Goal: Task Accomplishment & Management: Manage account settings

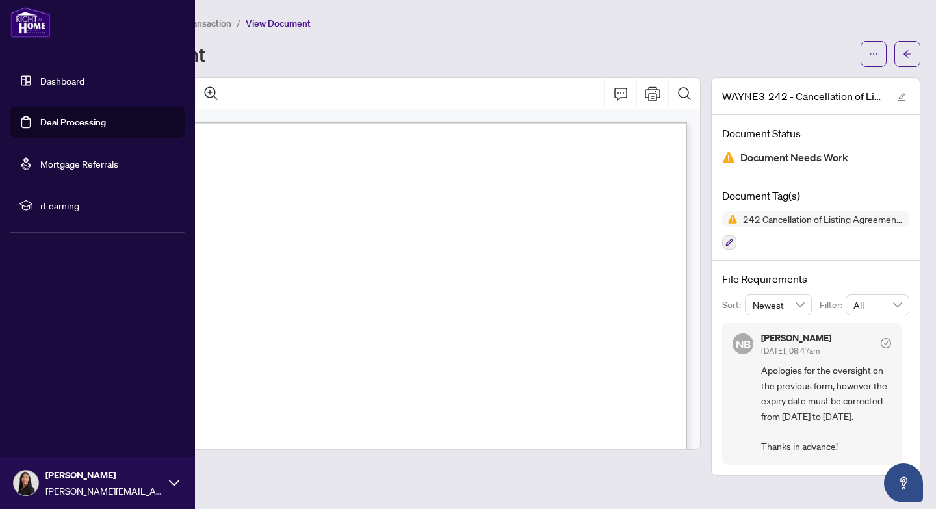
click at [60, 83] on link "Dashboard" at bounding box center [62, 81] width 44 height 12
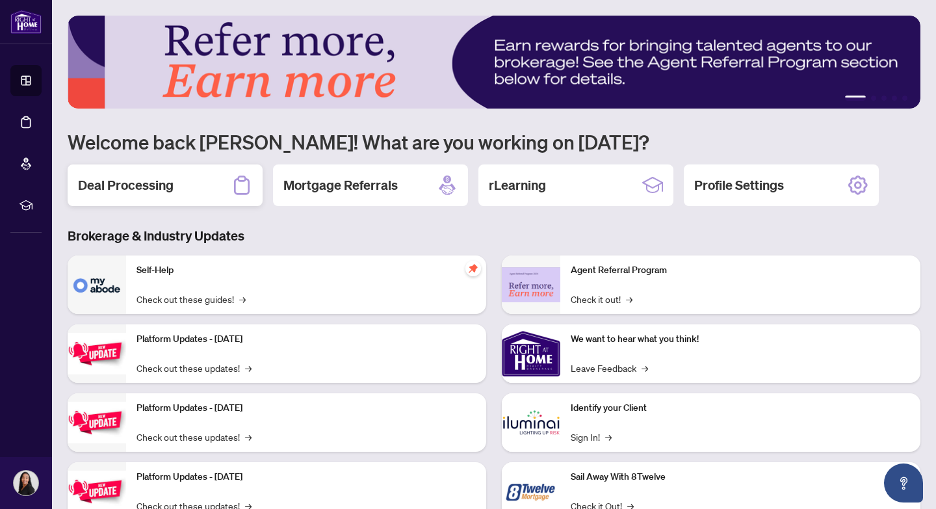
click at [122, 183] on h2 "Deal Processing" at bounding box center [126, 185] width 96 height 18
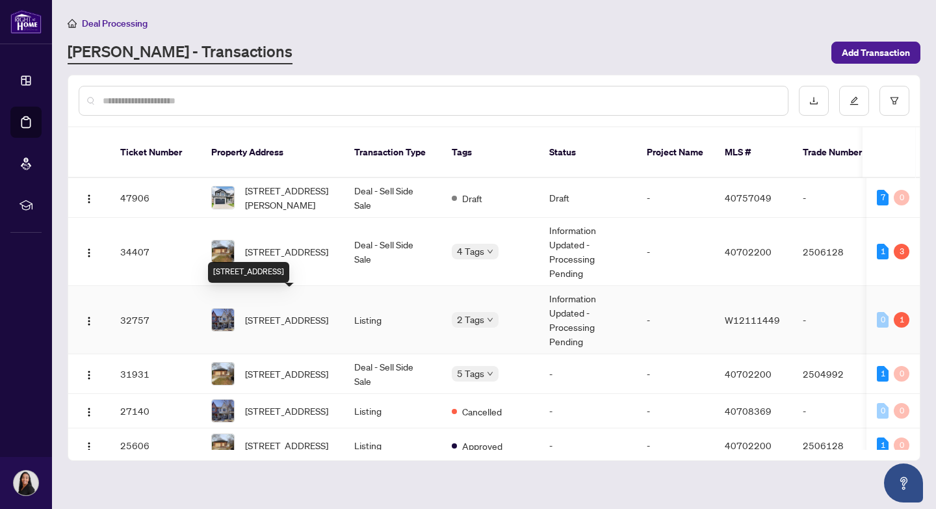
click at [293, 313] on span "[STREET_ADDRESS]" at bounding box center [286, 320] width 83 height 14
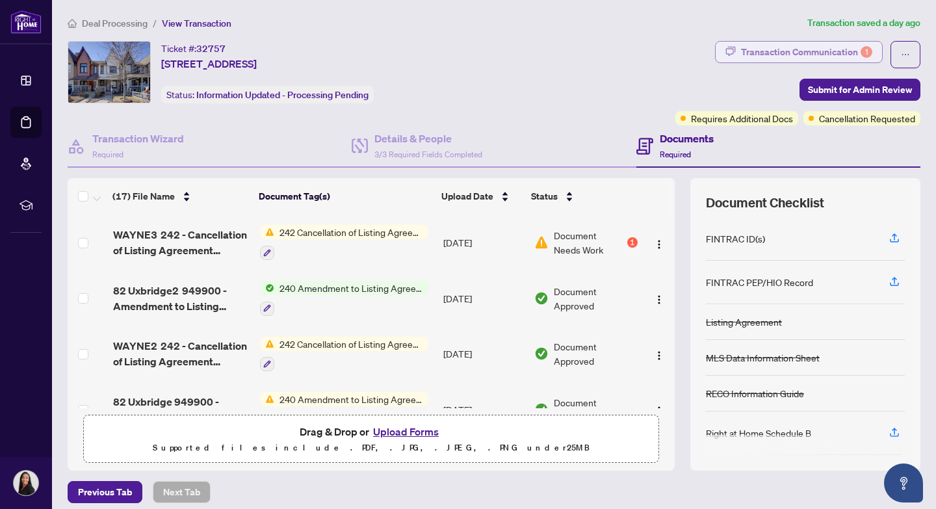
click at [798, 50] on div "Transaction Communication 1" at bounding box center [806, 52] width 131 height 21
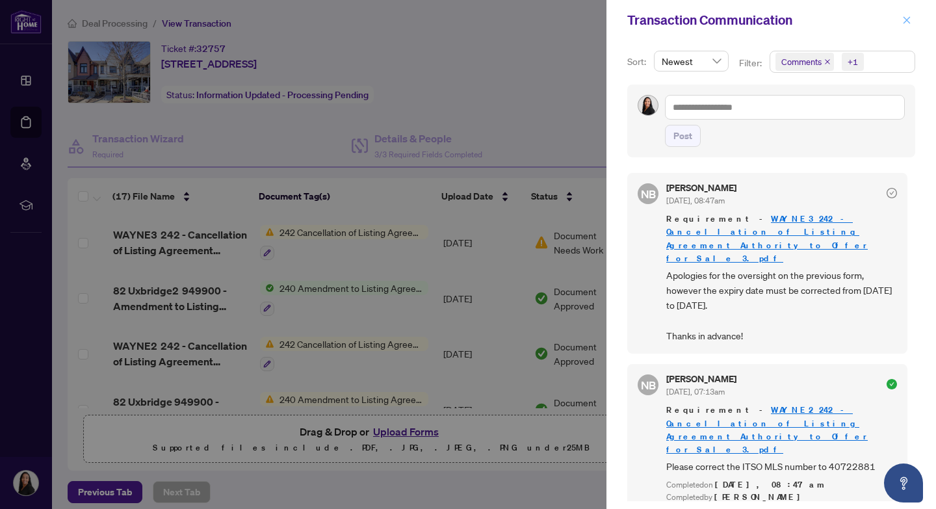
click at [909, 20] on icon "close" at bounding box center [906, 20] width 9 height 9
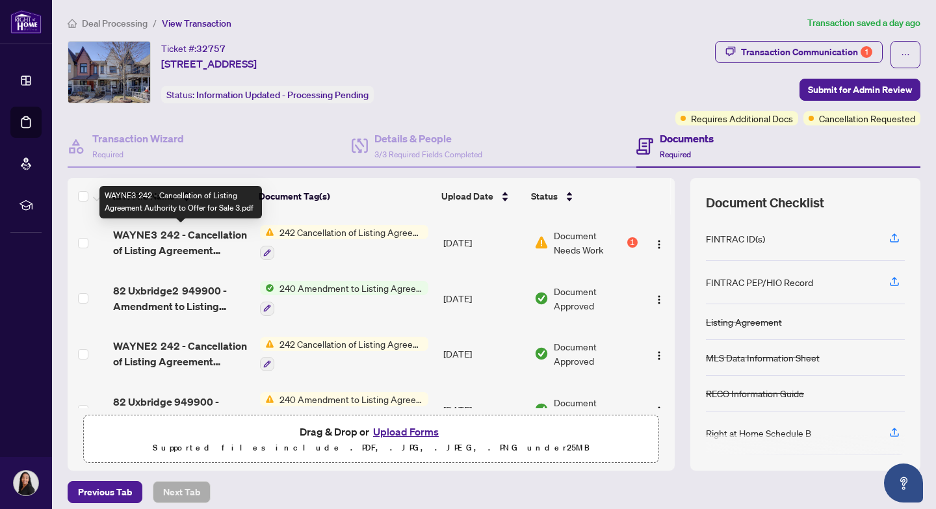
click at [186, 235] on span "WAYNE3 242 - Cancellation of Listing Agreement Authority to Offer for Sale 3.pdf" at bounding box center [181, 242] width 137 height 31
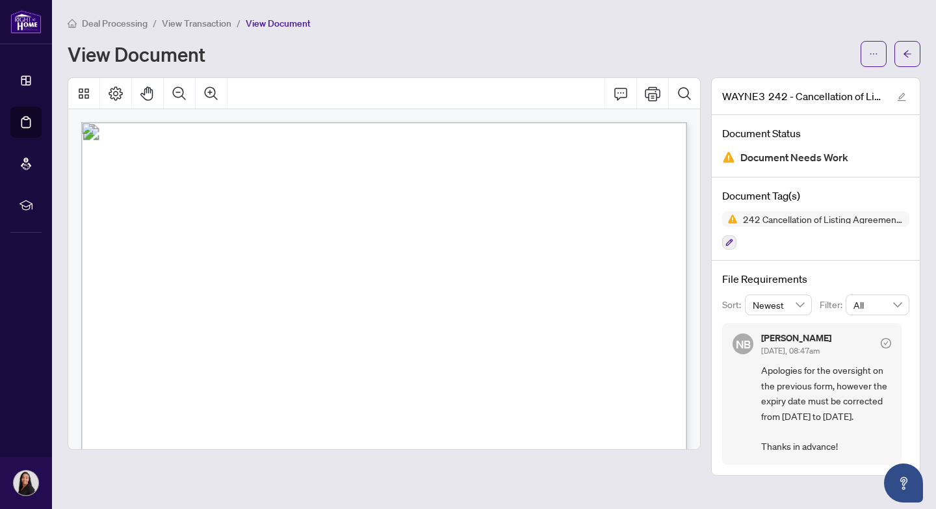
click at [192, 24] on span "View Transaction" at bounding box center [197, 24] width 70 height 12
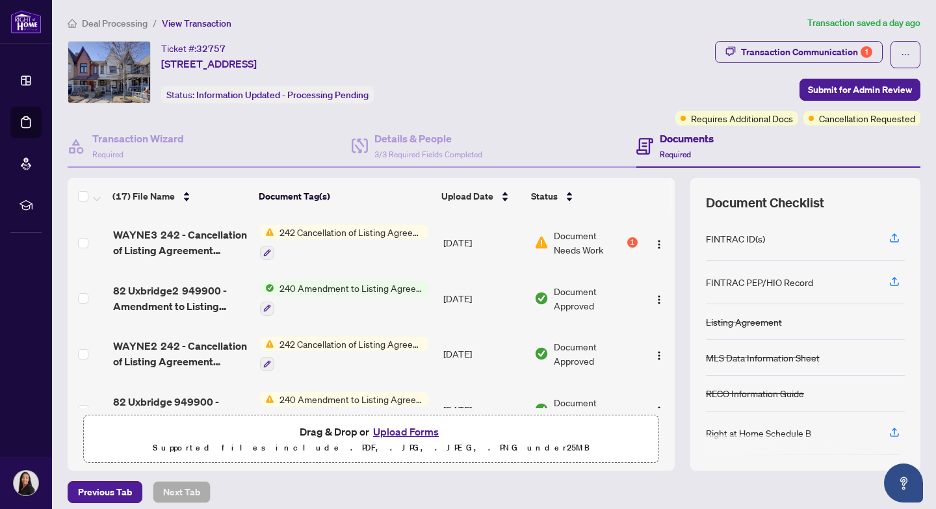
click at [399, 432] on button "Upload Forms" at bounding box center [405, 431] width 73 height 17
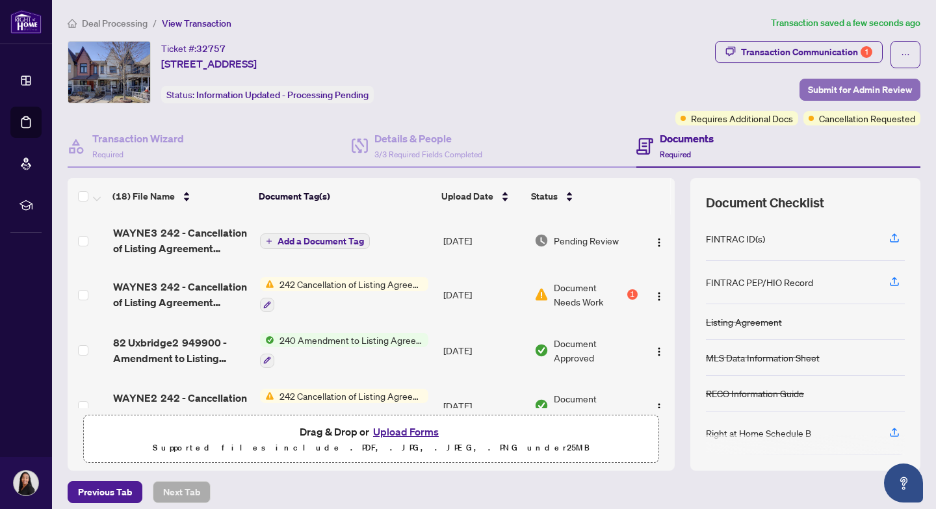
click at [853, 88] on span "Submit for Admin Review" at bounding box center [860, 89] width 104 height 21
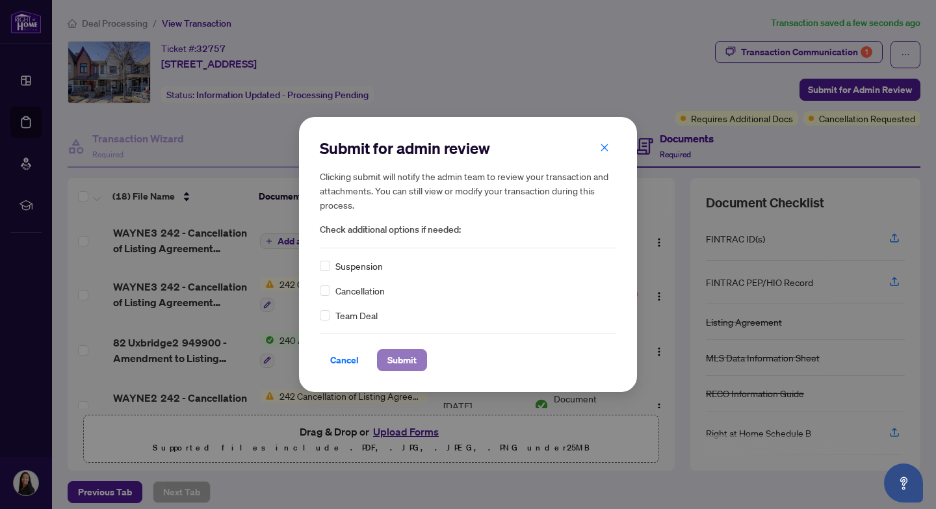
click at [406, 361] on span "Submit" at bounding box center [401, 360] width 29 height 21
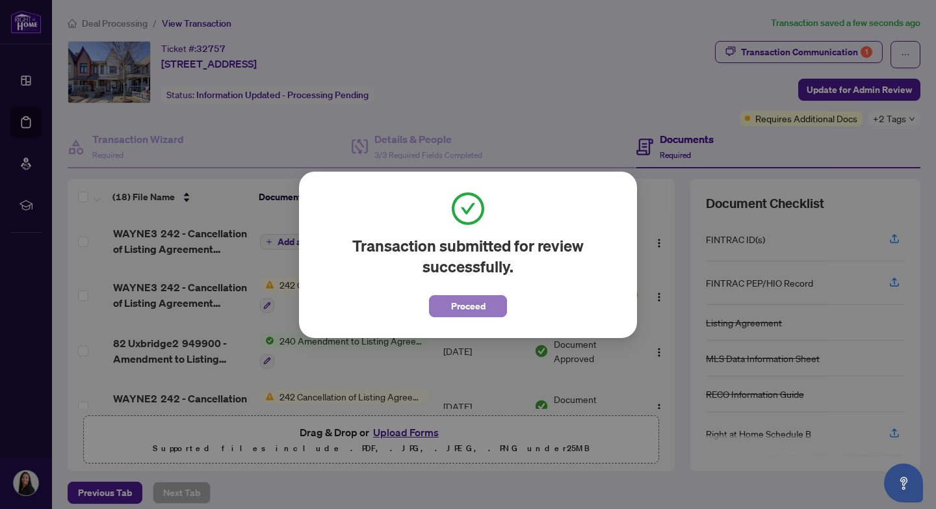
click at [475, 306] on span "Proceed" at bounding box center [468, 306] width 34 height 21
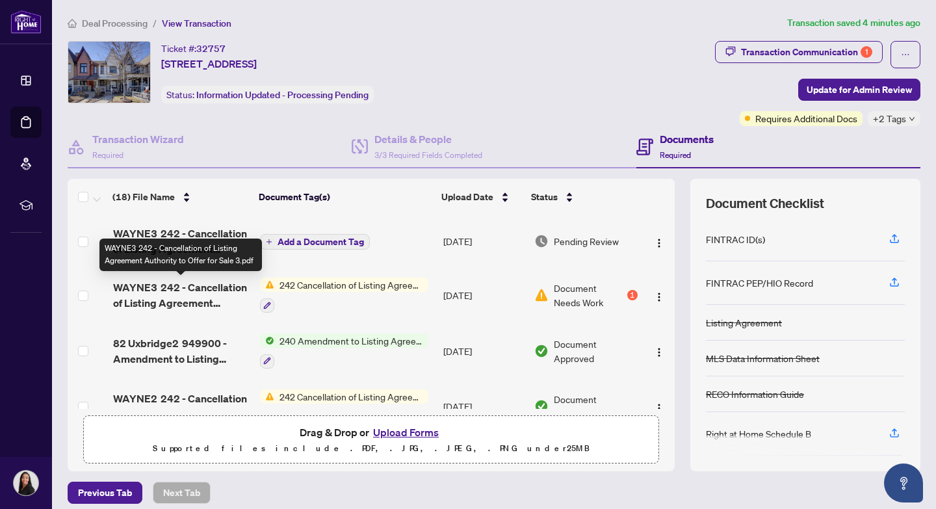
click at [161, 290] on span "WAYNE3 242 - Cancellation of Listing Agreement Authority to Offer for Sale 3.pdf" at bounding box center [181, 295] width 137 height 31
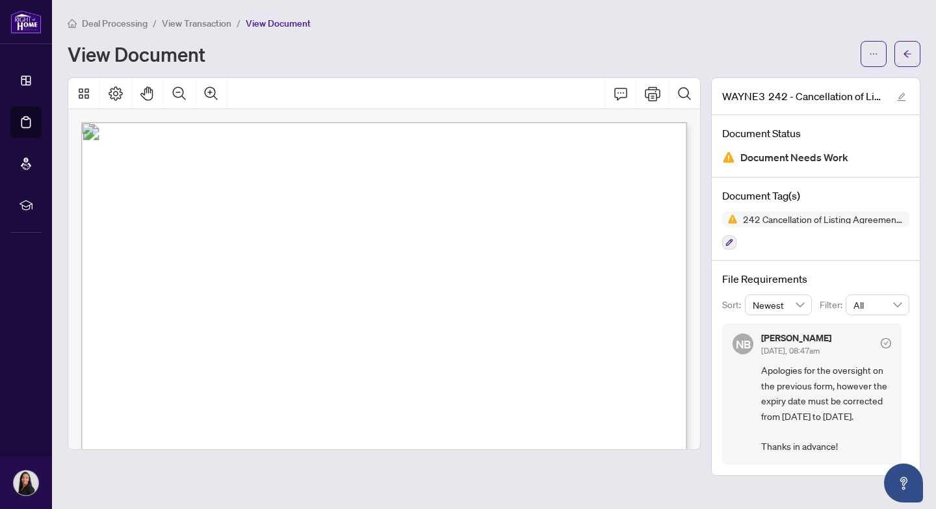
click at [194, 24] on span "View Transaction" at bounding box center [197, 24] width 70 height 12
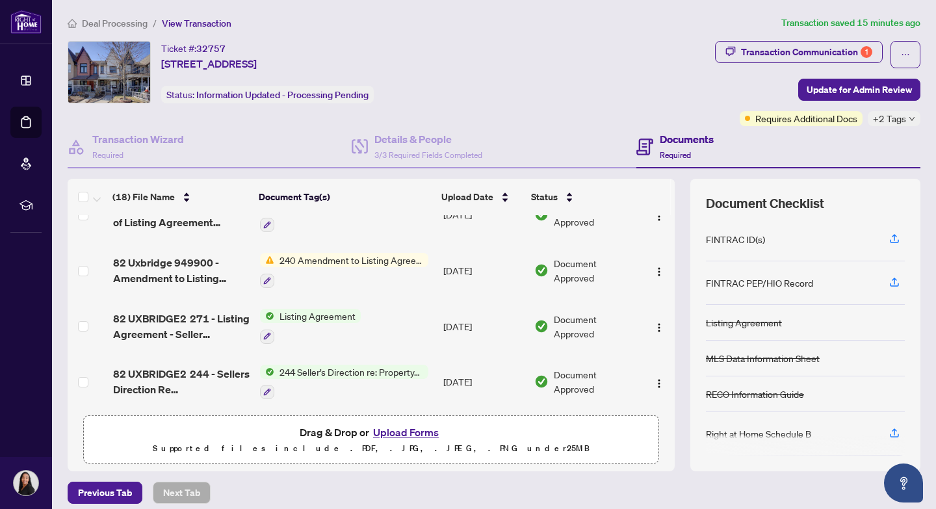
scroll to position [197, 0]
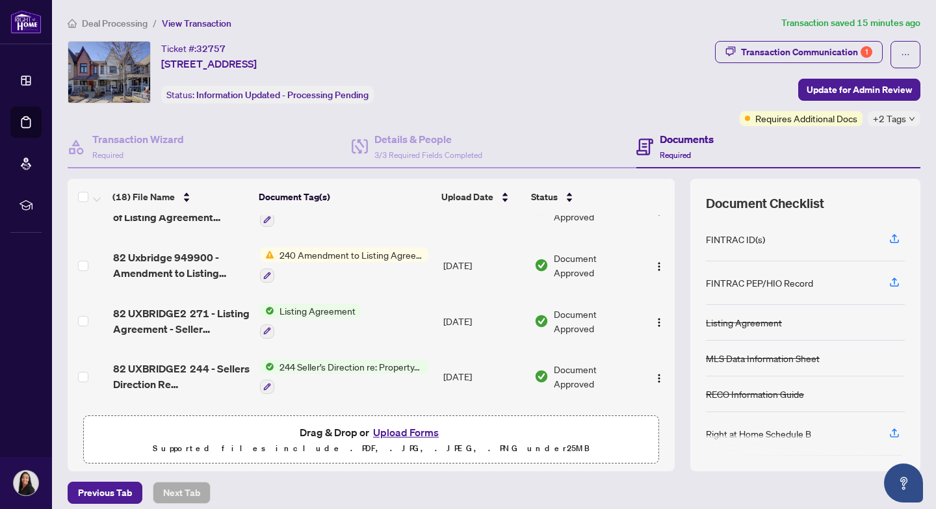
click at [304, 313] on span "Listing Agreement" at bounding box center [317, 311] width 86 height 14
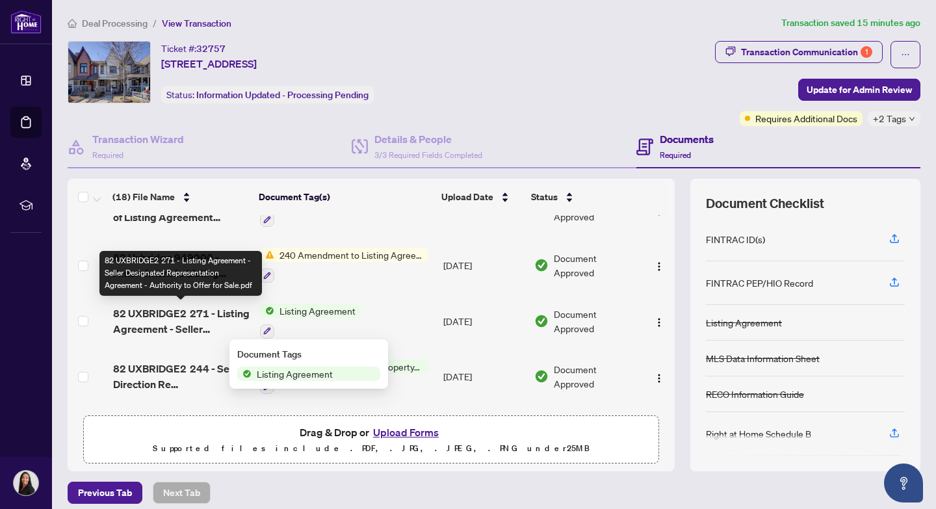
click at [164, 314] on span "82 UXBRIDGE2 271 - Listing Agreement - Seller Designated Representation Agreeme…" at bounding box center [181, 321] width 137 height 31
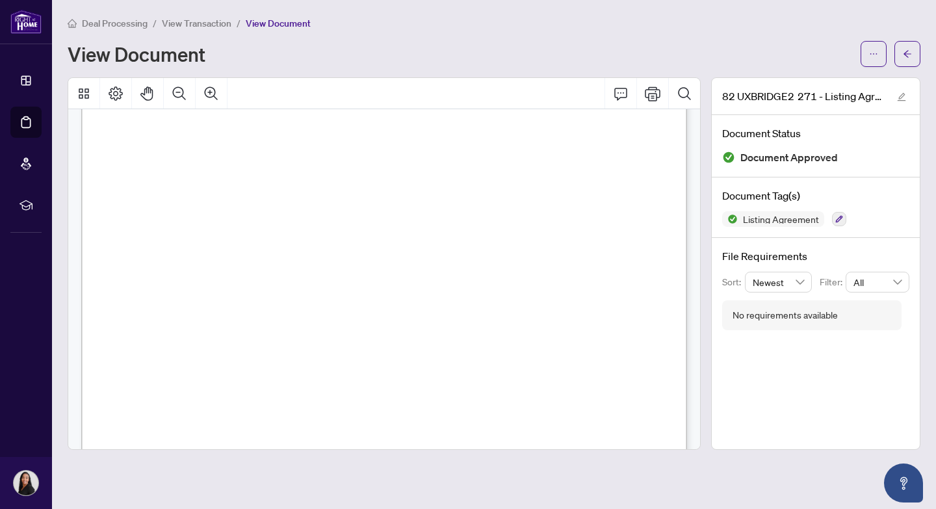
scroll to position [1016, 0]
click at [185, 22] on span "View Transaction" at bounding box center [197, 24] width 70 height 12
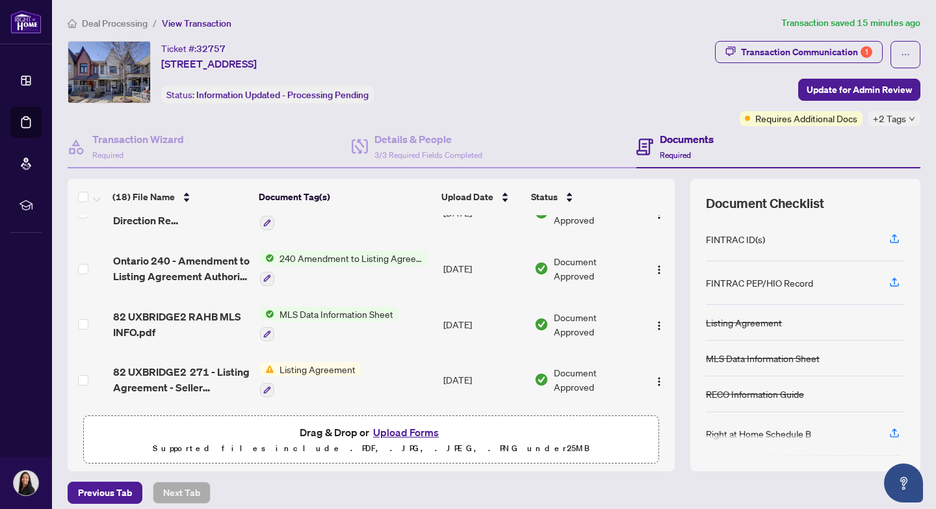
scroll to position [365, 0]
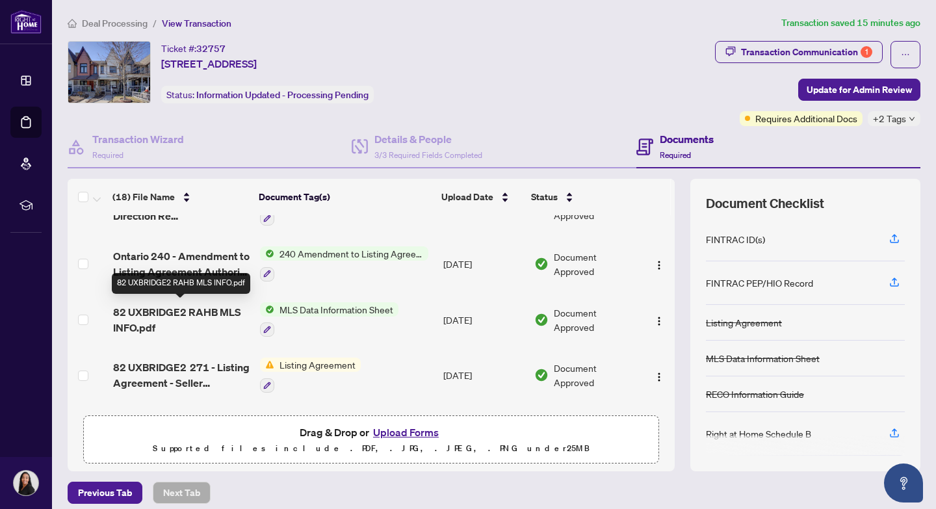
click at [185, 308] on span "82 UXBRIDGE2 RAHB MLS INFO.pdf" at bounding box center [181, 319] width 137 height 31
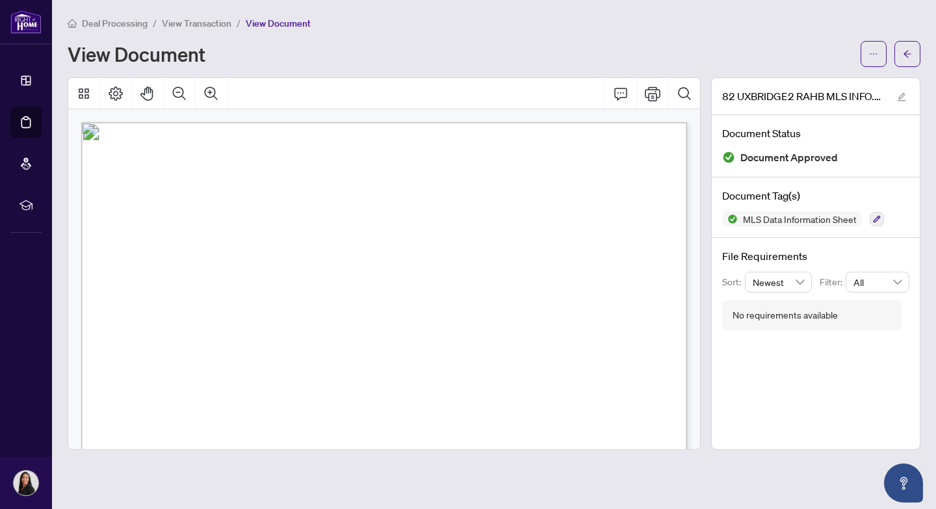
click at [194, 25] on span "View Transaction" at bounding box center [197, 24] width 70 height 12
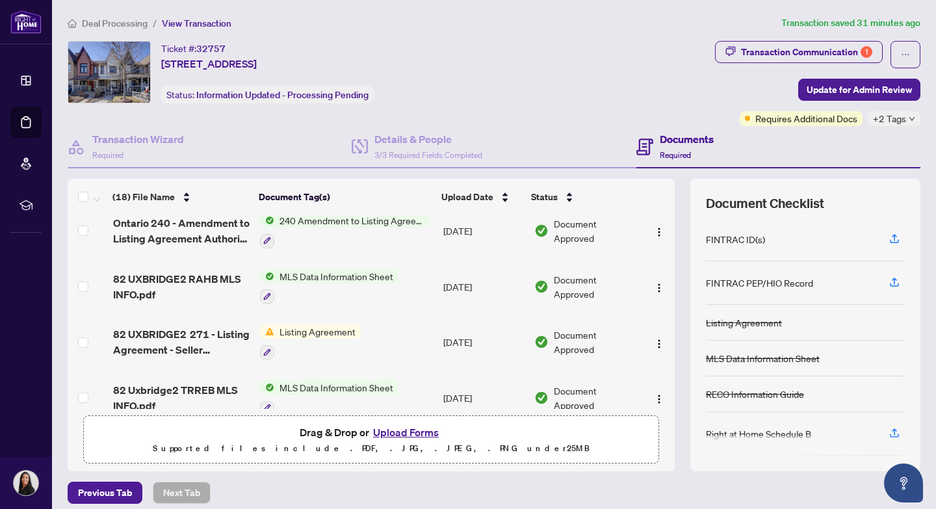
scroll to position [410, 0]
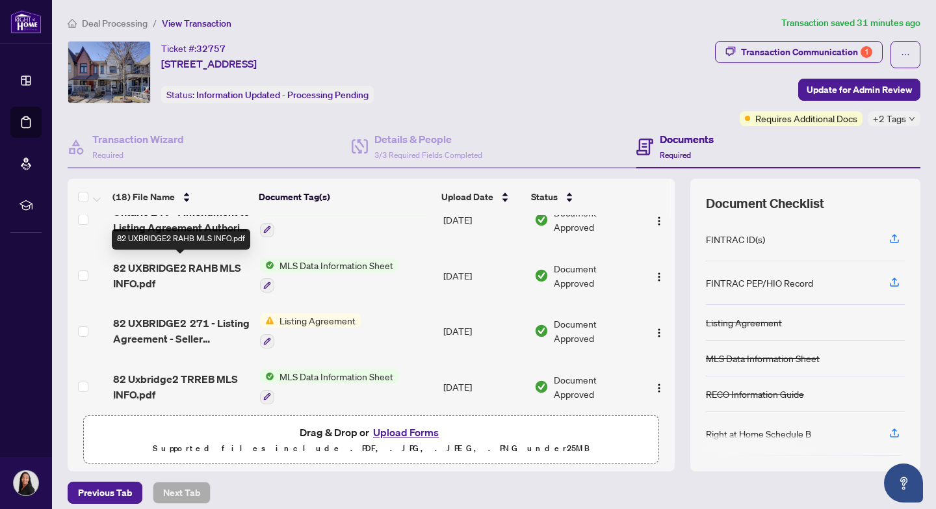
click at [144, 266] on span "82 UXBRIDGE2 RAHB MLS INFO.pdf" at bounding box center [181, 275] width 137 height 31
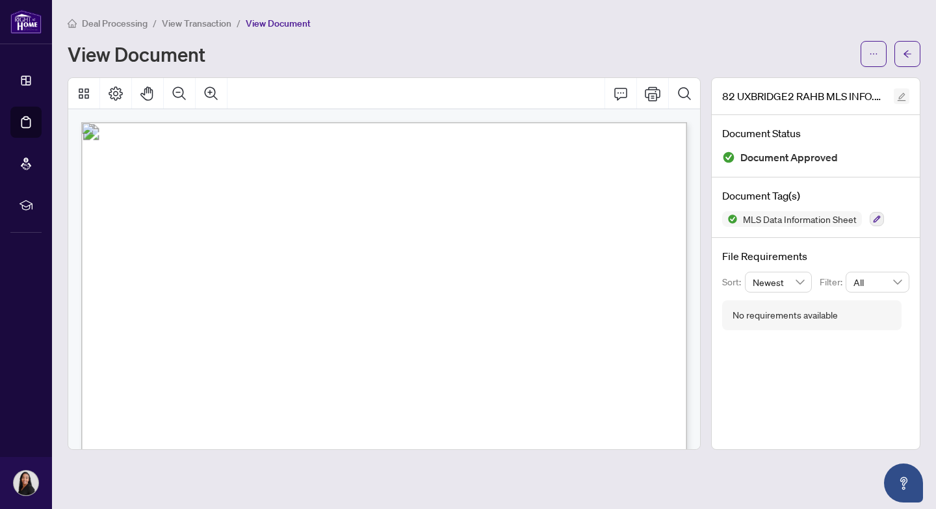
click at [904, 96] on icon "edit" at bounding box center [901, 96] width 9 height 9
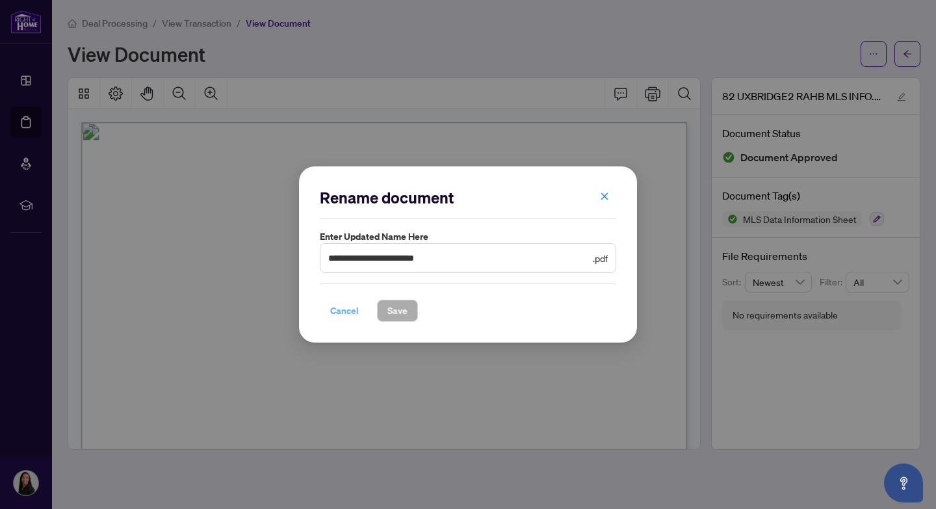
click at [341, 310] on span "Cancel" at bounding box center [344, 310] width 29 height 21
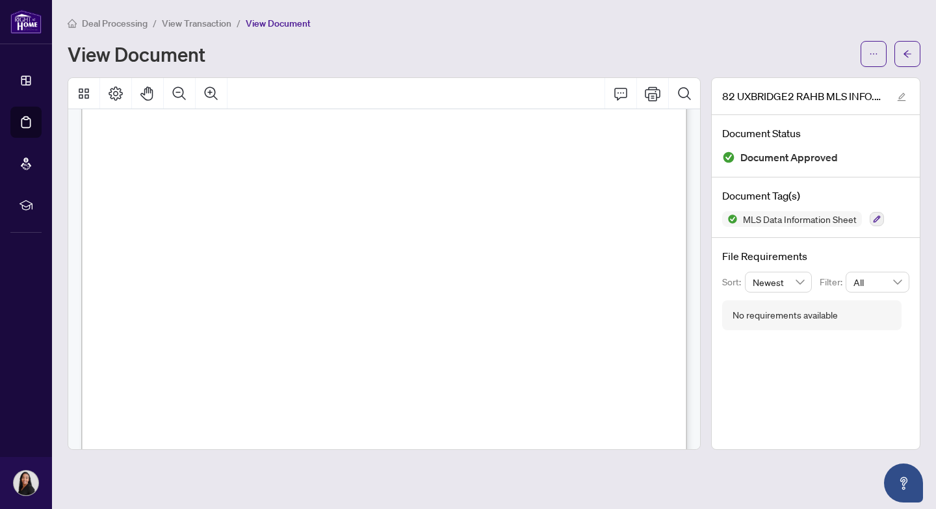
scroll to position [229, 0]
drag, startPoint x: 124, startPoint y: 194, endPoint x: 287, endPoint y: 226, distance: 166.4
click at [265, 280] on span "[PERSON_NAME] AND [GEOGRAPHIC_DATA]" at bounding box center [194, 278] width 141 height 8
drag, startPoint x: 378, startPoint y: 244, endPoint x: 386, endPoint y: 258, distance: 16.3
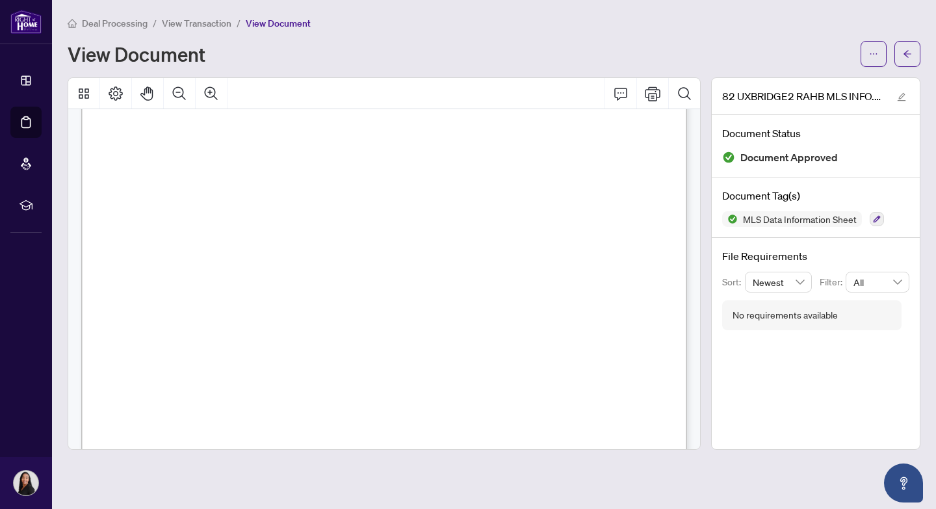
click at [182, 337] on span "Dryer, Garage Door Opener, Refrigerator, Stove, Washer" at bounding box center [259, 337] width 155 height 8
drag, startPoint x: 181, startPoint y: 337, endPoint x: 341, endPoint y: 348, distance: 159.7
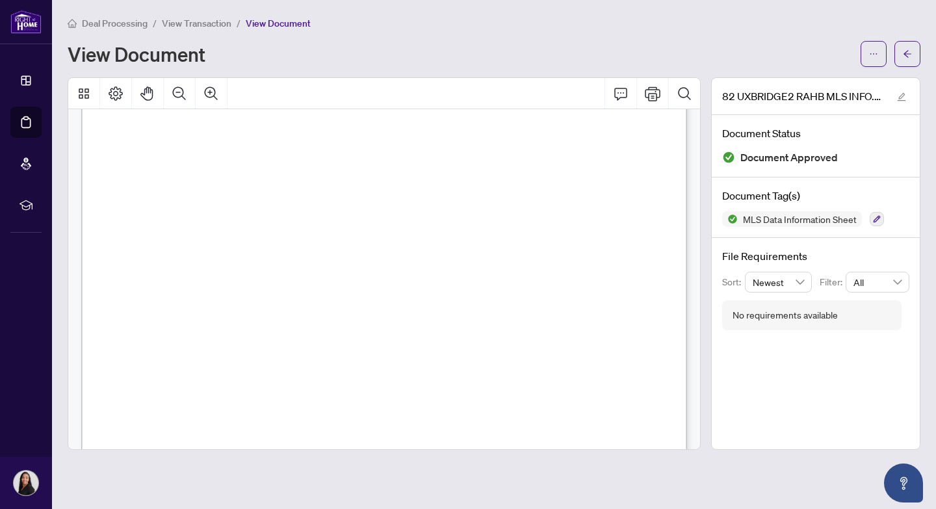
click at [182, 341] on span "WASHER, DRYER, FRIDGE, STOVE (ALL APPLIANCES SOLD AS-IS)" at bounding box center [286, 345] width 208 height 8
drag, startPoint x: 181, startPoint y: 339, endPoint x: 211, endPoint y: 338, distance: 29.3
click at [198, 345] on span "WASHER, DRYER, FRIDGE, STOVE (ALL APPLIANCES SOLD AS-IS)" at bounding box center [286, 345] width 208 height 8
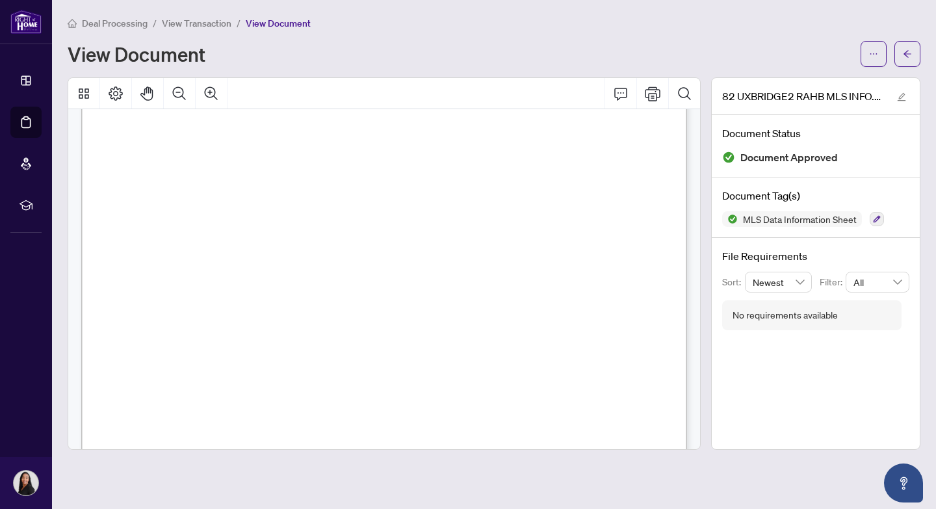
click at [182, 338] on span "Dryer, Garage Door Opener, Refrigerator, Stove, Washer" at bounding box center [259, 337] width 155 height 8
drag, startPoint x: 182, startPoint y: 338, endPoint x: 403, endPoint y: 353, distance: 221.5
click at [211, 317] on span "Forced Air" at bounding box center [196, 321] width 29 height 8
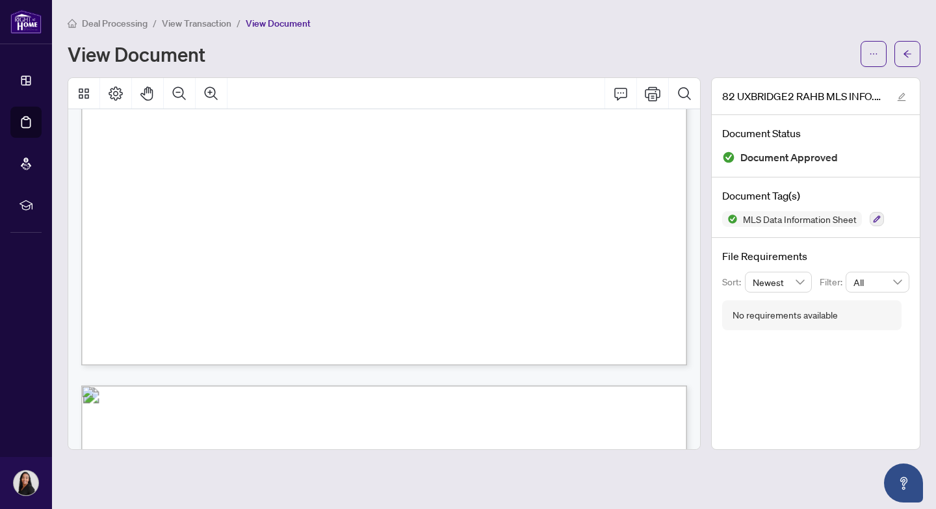
scroll to position [542, 0]
